Goal: Book appointment/travel/reservation

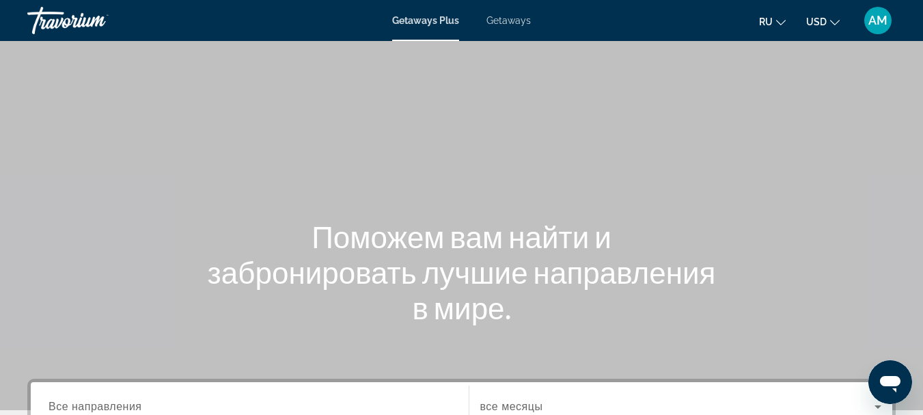
click at [832, 17] on mat-icon "Change currency" at bounding box center [835, 21] width 10 height 10
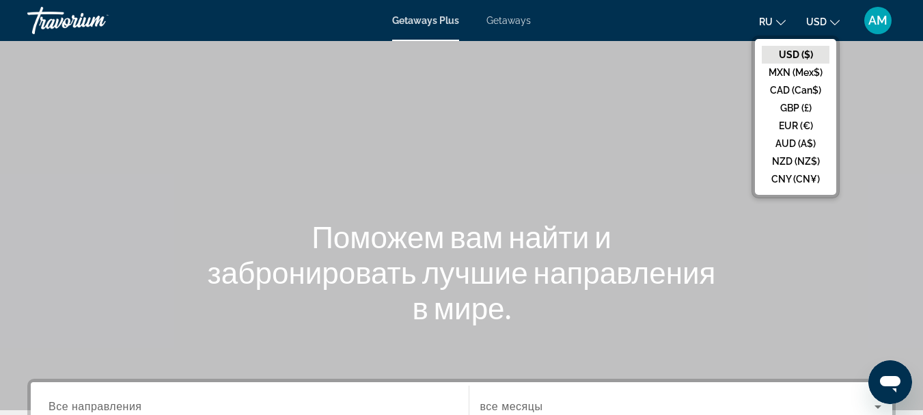
click at [903, 126] on div "Main content" at bounding box center [461, 205] width 923 height 410
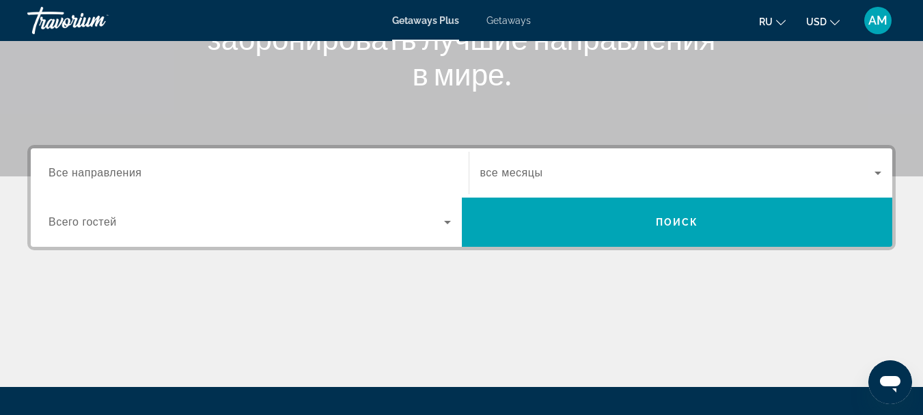
scroll to position [251, 0]
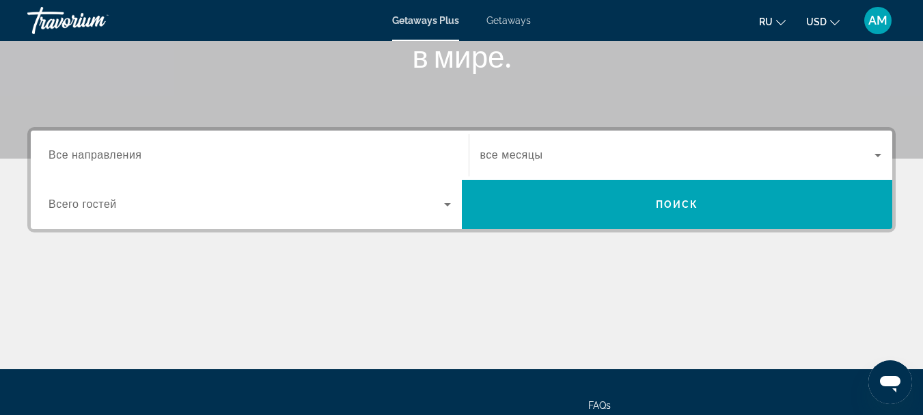
click at [108, 153] on span "Все направления" at bounding box center [95, 155] width 94 height 12
click at [108, 153] on input "Destination Все направления" at bounding box center [249, 156] width 402 height 16
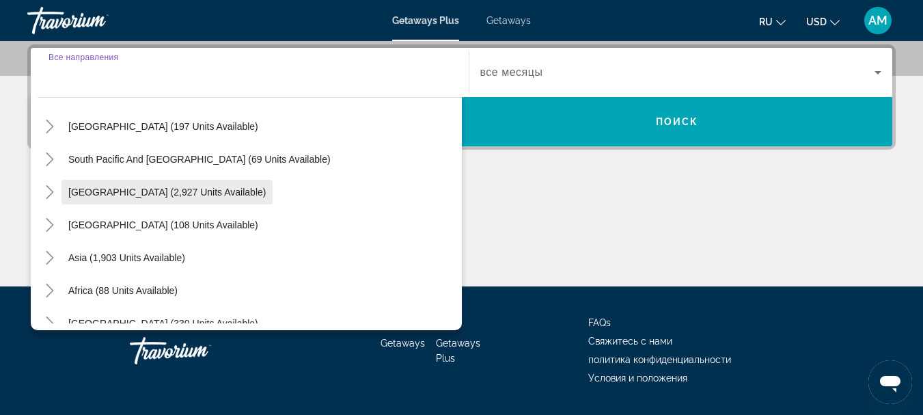
scroll to position [221, 0]
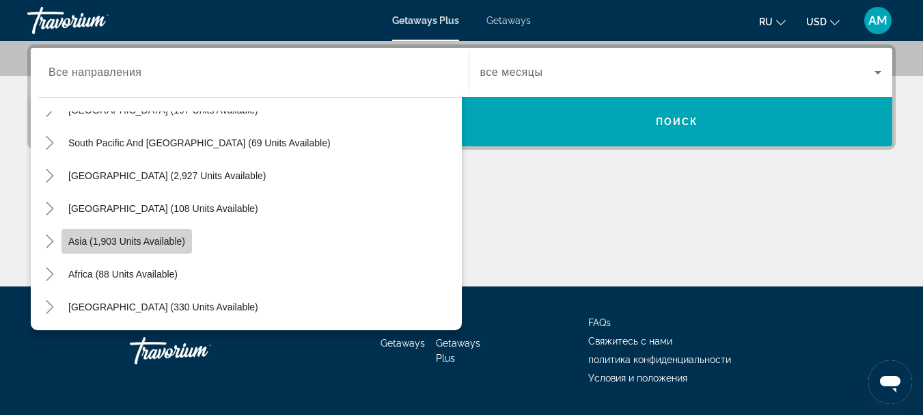
click at [136, 245] on span "Asia (1,903 units available)" at bounding box center [126, 241] width 117 height 11
type input "**********"
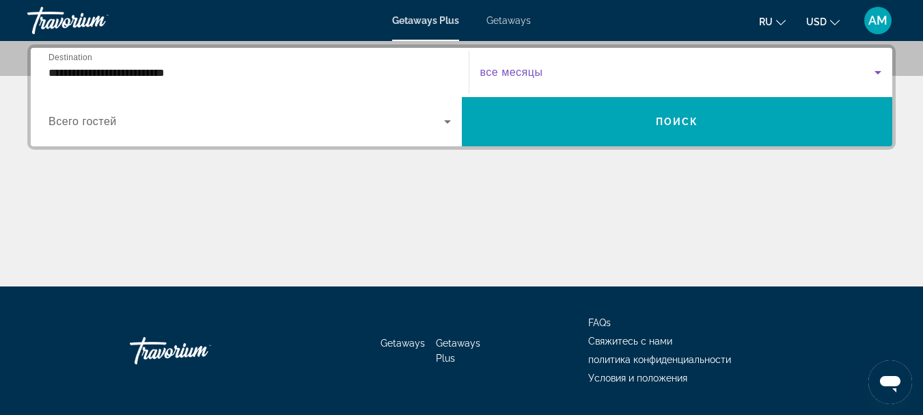
click at [555, 70] on span "Search widget" at bounding box center [677, 72] width 395 height 16
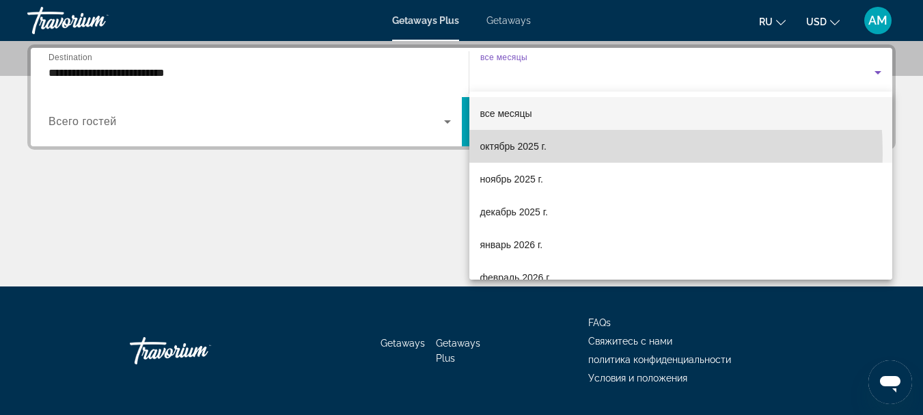
click at [538, 152] on span "октябрь 2025 г." at bounding box center [513, 146] width 66 height 16
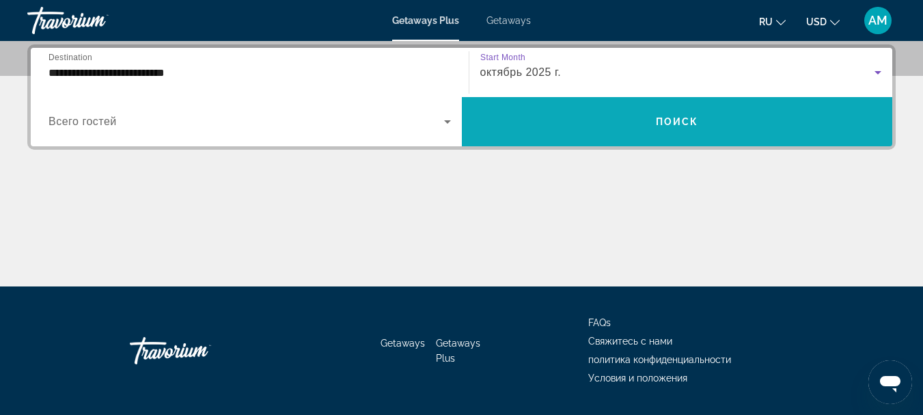
click at [690, 117] on span "Поиск" at bounding box center [677, 121] width 43 height 11
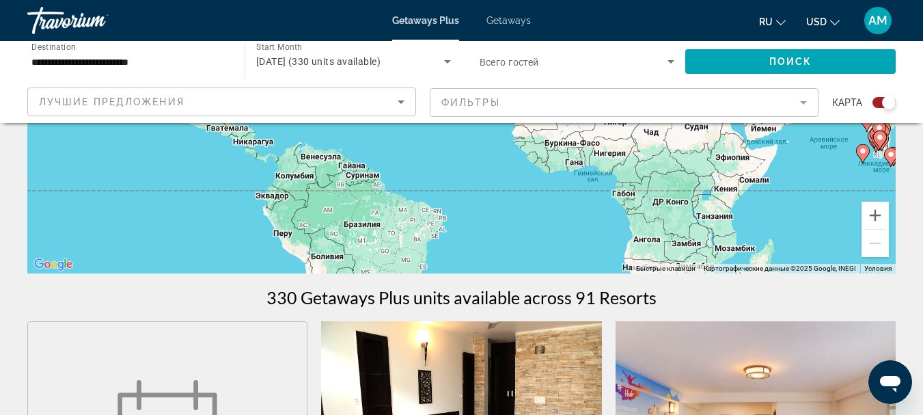
scroll to position [205, 0]
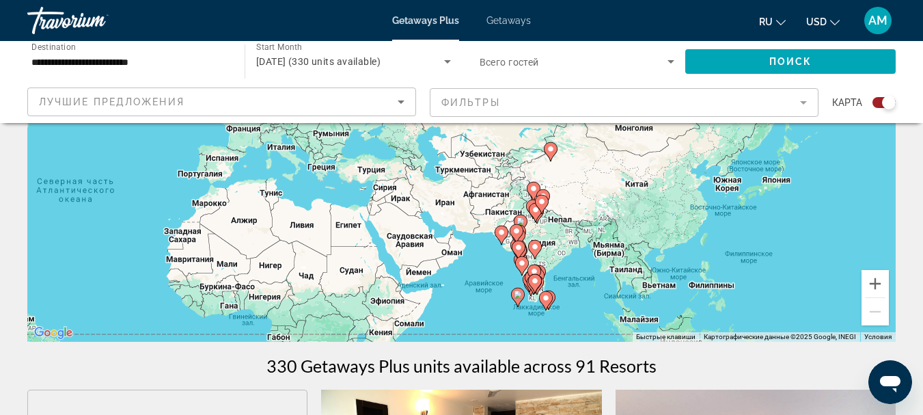
drag, startPoint x: 789, startPoint y: 186, endPoint x: 443, endPoint y: 261, distance: 354.1
click at [443, 261] on div "Чтобы активировать перетаскивание с помощью клавиатуры, нажмите Alt + Ввод. Пос…" at bounding box center [461, 137] width 868 height 410
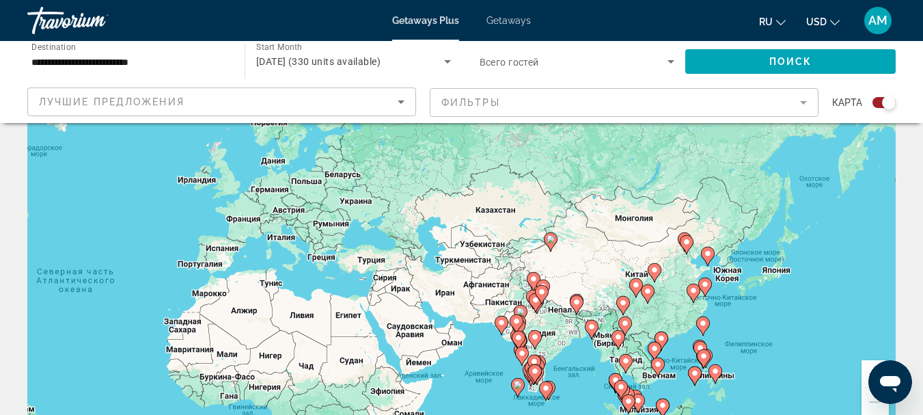
scroll to position [137, 0]
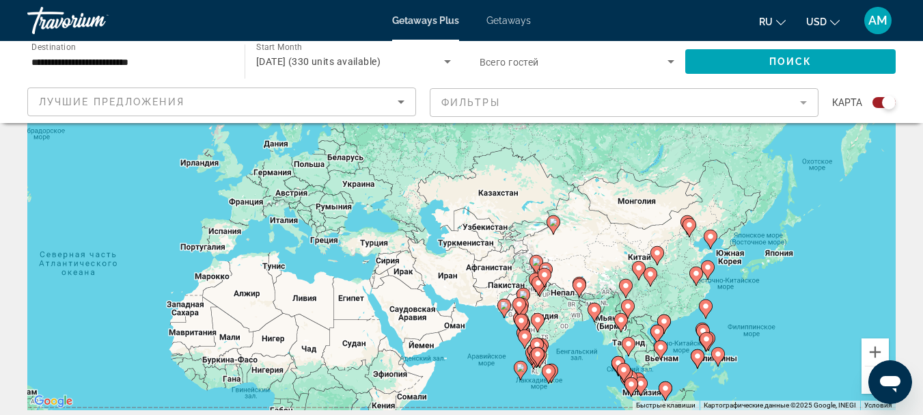
drag, startPoint x: 530, startPoint y: 184, endPoint x: 534, endPoint y: 191, distance: 7.4
click at [534, 191] on div "Чтобы активировать перетаскивание с помощью клавиатуры, нажмите Alt + Ввод. Пос…" at bounding box center [461, 205] width 868 height 410
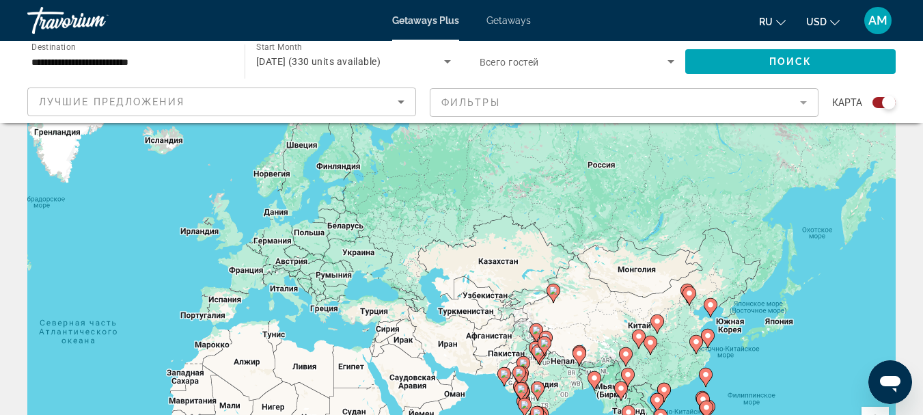
click at [486, 303] on div "Чтобы активировать перетаскивание с помощью клавиатуры, нажмите Alt + Ввод. Пос…" at bounding box center [461, 273] width 868 height 410
click at [485, 301] on div "Чтобы активировать перетаскивание с помощью клавиатуры, нажмите Alt + Ввод. Пос…" at bounding box center [461, 273] width 868 height 410
click at [486, 301] on div "Чтобы активировать перетаскивание с помощью клавиатуры, нажмите Alt + Ввод. Пос…" at bounding box center [461, 273] width 868 height 410
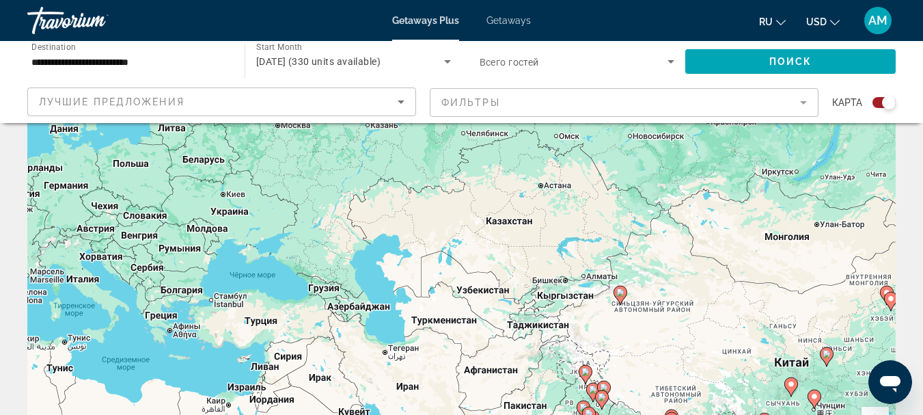
click at [489, 301] on div "Чтобы активировать перетаскивание с помощью клавиатуры, нажмите Alt + Ввод. Пос…" at bounding box center [461, 273] width 868 height 410
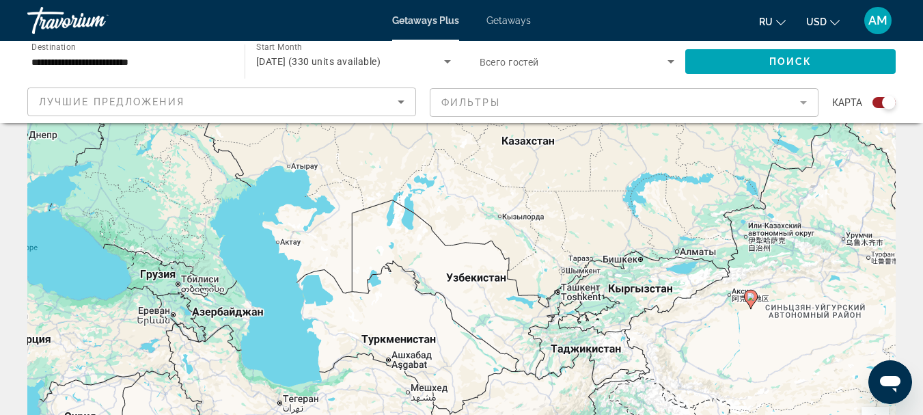
click at [489, 301] on div "Чтобы активировать перетаскивание с помощью клавиатуры, нажмите Alt + Ввод. Пос…" at bounding box center [461, 273] width 868 height 410
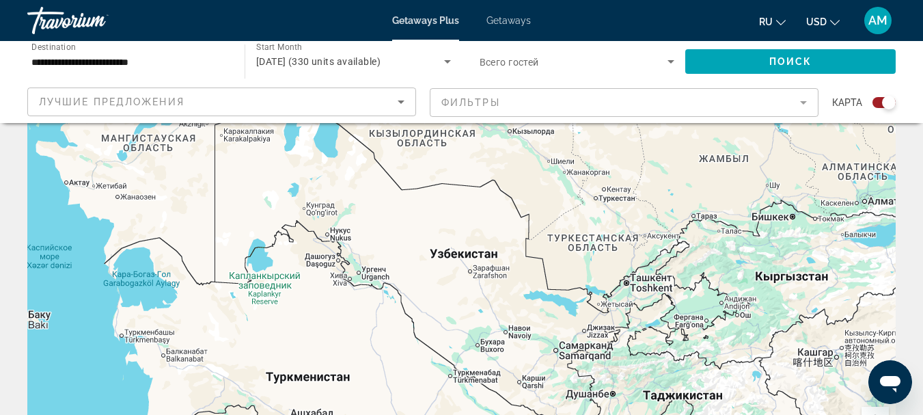
click at [489, 300] on div "Чтобы активировать перетаскивание с помощью клавиатуры, нажмите Alt + Ввод. Пос…" at bounding box center [461, 273] width 868 height 410
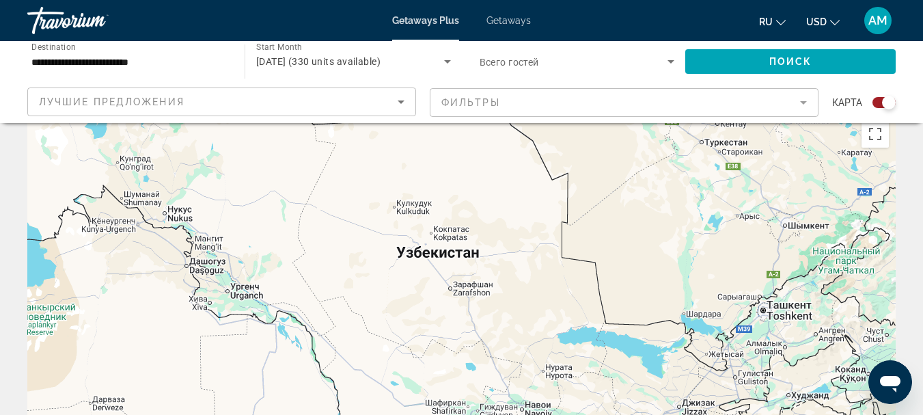
scroll to position [0, 0]
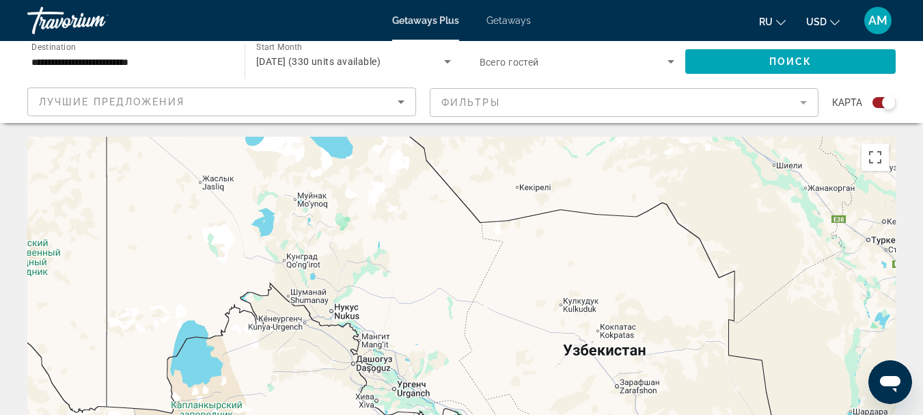
drag, startPoint x: 376, startPoint y: 219, endPoint x: 544, endPoint y: 294, distance: 184.0
click at [544, 294] on div "Main content" at bounding box center [461, 342] width 868 height 410
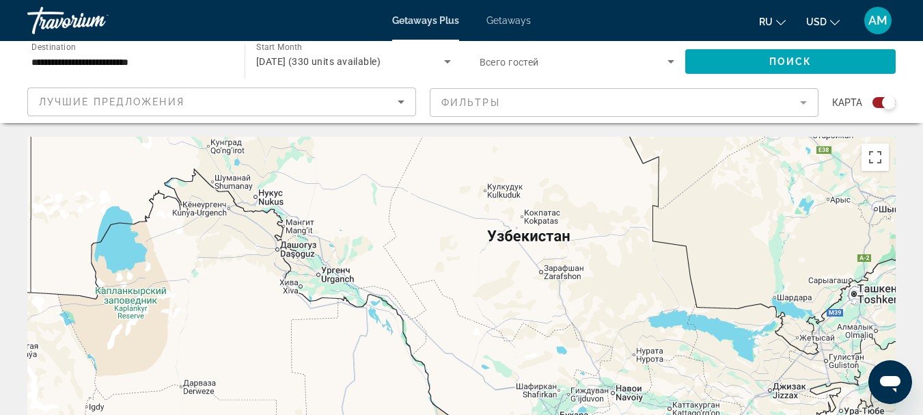
drag, startPoint x: 544, startPoint y: 294, endPoint x: 463, endPoint y: 171, distance: 147.6
click at [463, 171] on div "Main content" at bounding box center [461, 342] width 868 height 410
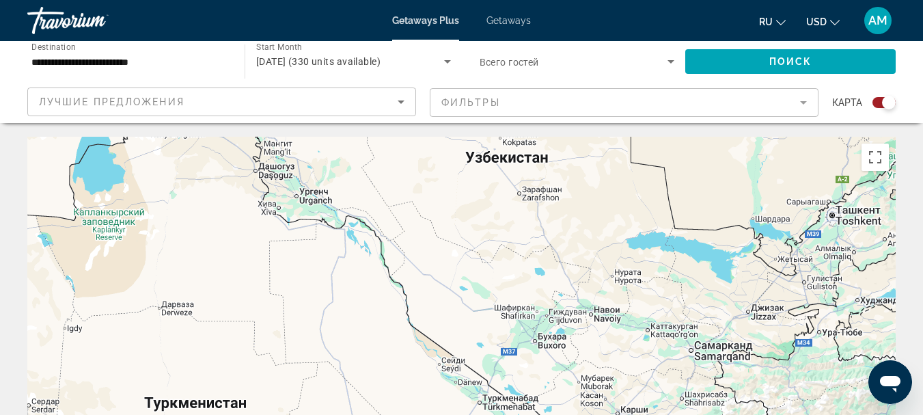
drag, startPoint x: 546, startPoint y: 274, endPoint x: 533, endPoint y: 212, distance: 62.7
click at [533, 212] on div "Main content" at bounding box center [461, 342] width 868 height 410
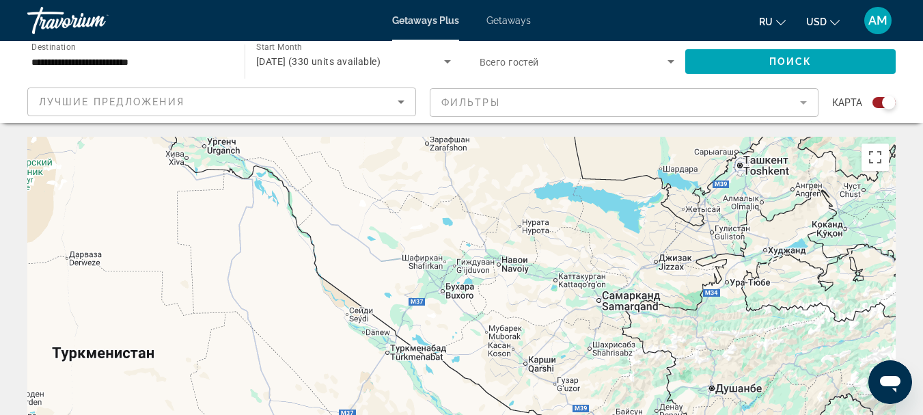
drag, startPoint x: 621, startPoint y: 279, endPoint x: 521, endPoint y: 224, distance: 114.6
click at [521, 224] on div "Main content" at bounding box center [461, 342] width 868 height 410
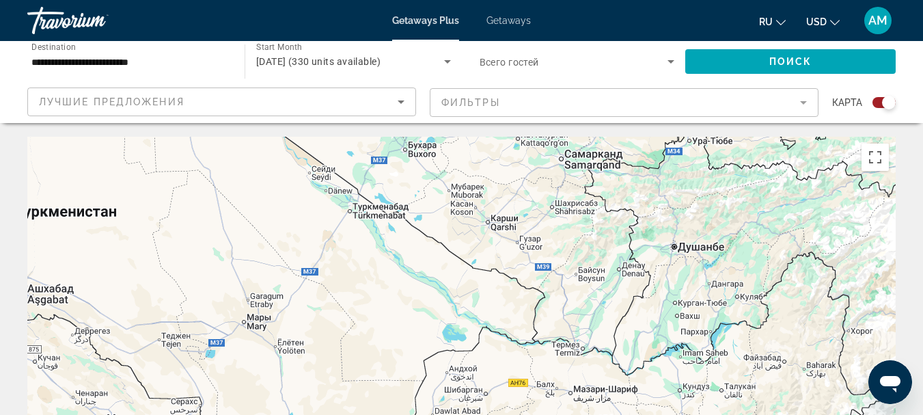
drag, startPoint x: 518, startPoint y: 240, endPoint x: 502, endPoint y: 114, distance: 126.7
